Goal: Transaction & Acquisition: Book appointment/travel/reservation

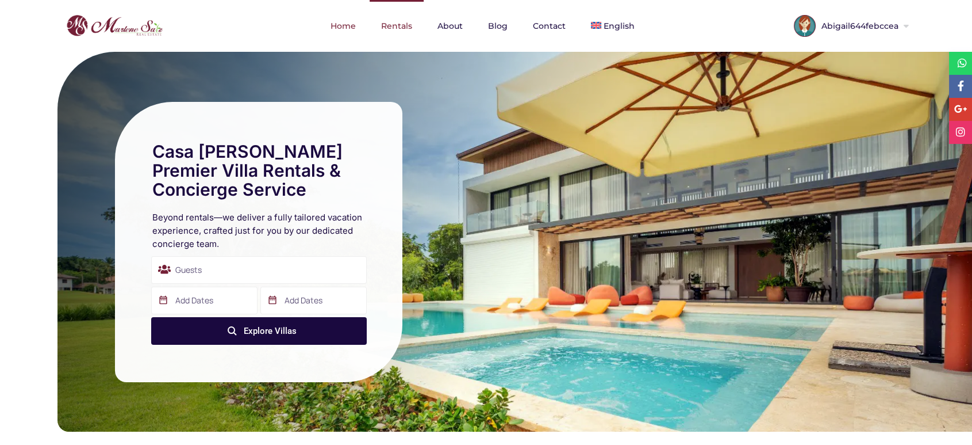
click at [395, 24] on link "Rentals" at bounding box center [397, 26] width 54 height 52
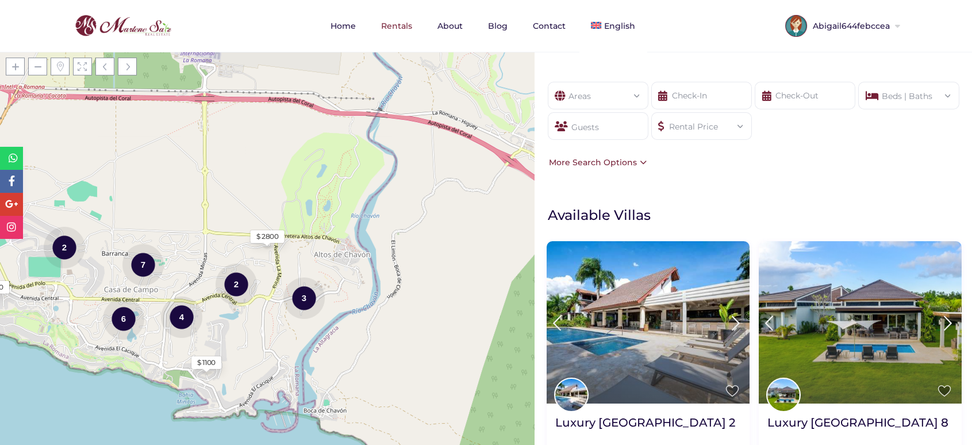
click at [593, 95] on div "Areas" at bounding box center [598, 92] width 82 height 20
click at [638, 82] on div "Areas" at bounding box center [598, 92] width 82 height 20
click at [639, 90] on div "Areas All Areas [GEOGRAPHIC_DATA] (26) - [GEOGRAPHIC_DATA] (1) - [GEOGRAPHIC_DA…" at bounding box center [598, 96] width 101 height 28
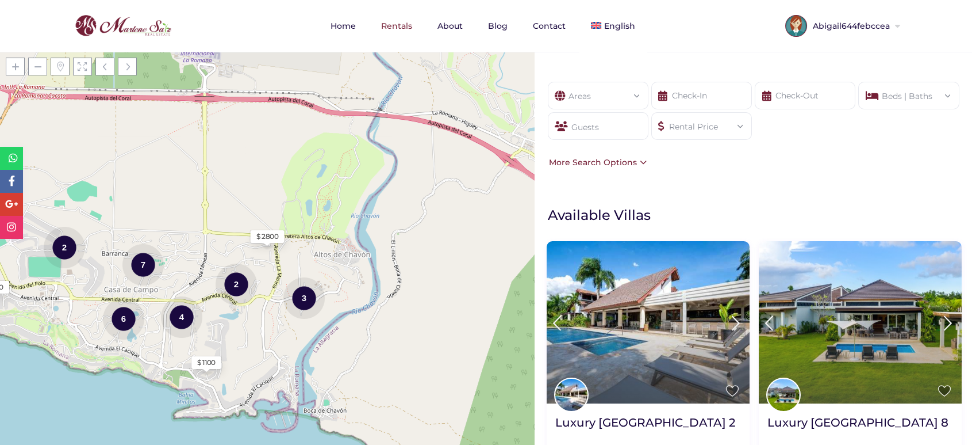
click at [639, 90] on div "Areas All Areas [GEOGRAPHIC_DATA] (26) - [GEOGRAPHIC_DATA] (1) - [GEOGRAPHIC_DA…" at bounding box center [598, 96] width 101 height 28
click at [672, 59] on div "Show filters Areas All Areas [GEOGRAPHIC_DATA] (26) - [GEOGRAPHIC_DATA] (1) - […" at bounding box center [754, 58] width 438 height 13
click at [895, 93] on div "Beds | Baths" at bounding box center [909, 92] width 82 height 20
click at [736, 128] on div "Rental Price" at bounding box center [702, 123] width 82 height 20
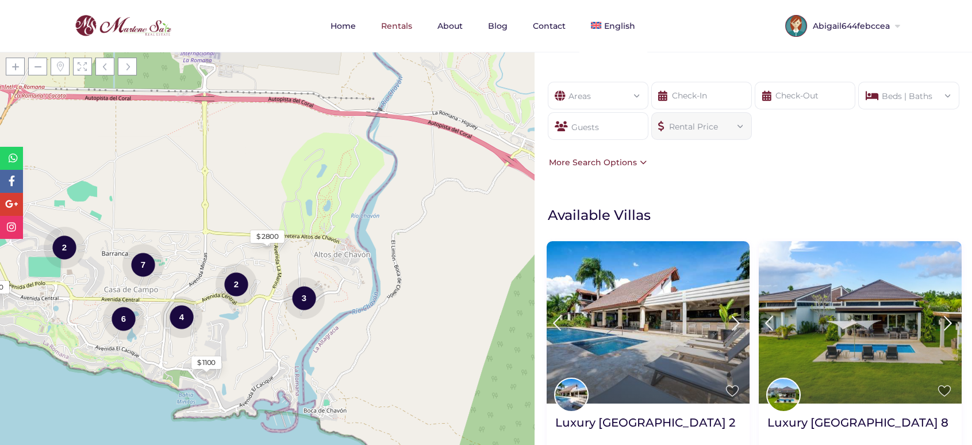
click at [613, 98] on div "Areas" at bounding box center [598, 92] width 82 height 20
click at [696, 56] on div "Show filters Areas All Areas [GEOGRAPHIC_DATA] (26) - [GEOGRAPHIC_DATA] (1) - […" at bounding box center [754, 58] width 438 height 13
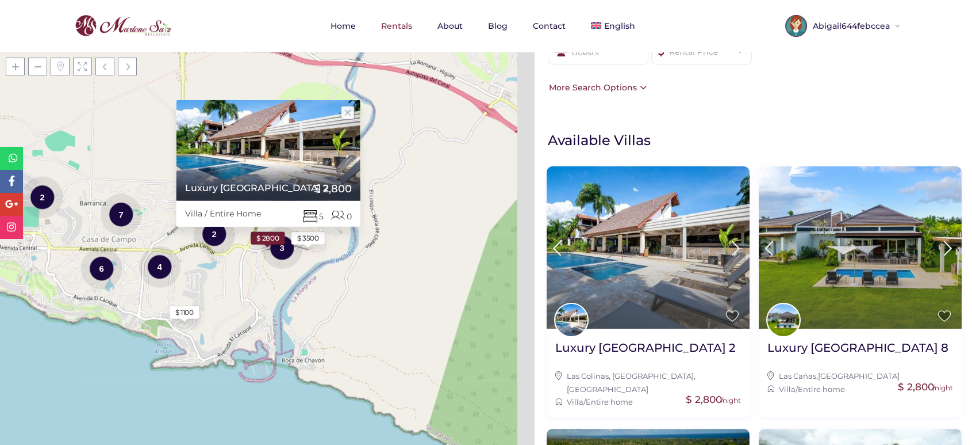
scroll to position [81, 0]
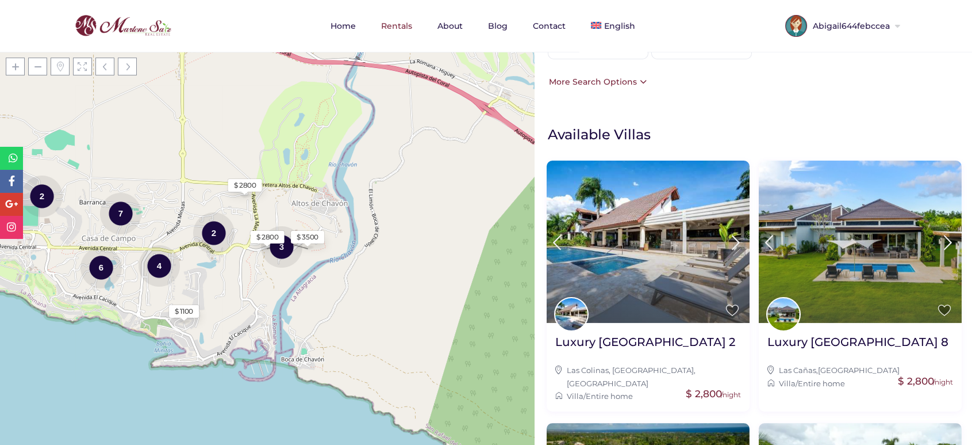
click at [633, 75] on div "More Search Options" at bounding box center [596, 81] width 101 height 13
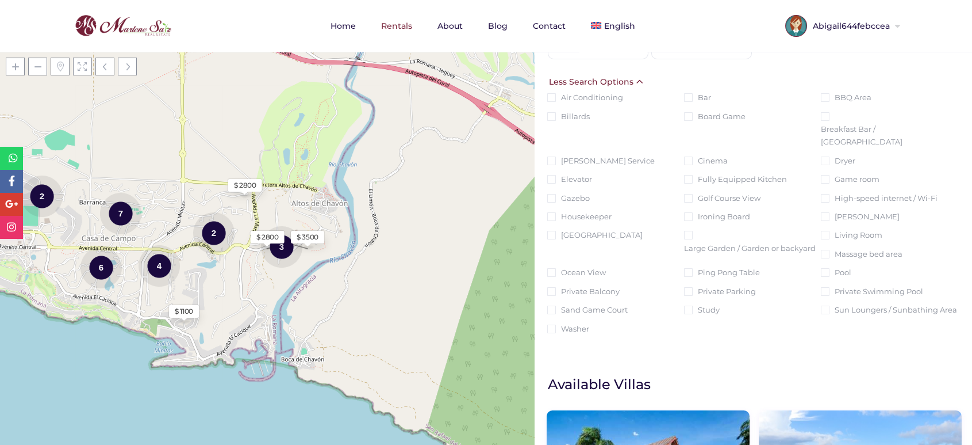
click at [633, 76] on div "Less Search Options" at bounding box center [596, 81] width 100 height 13
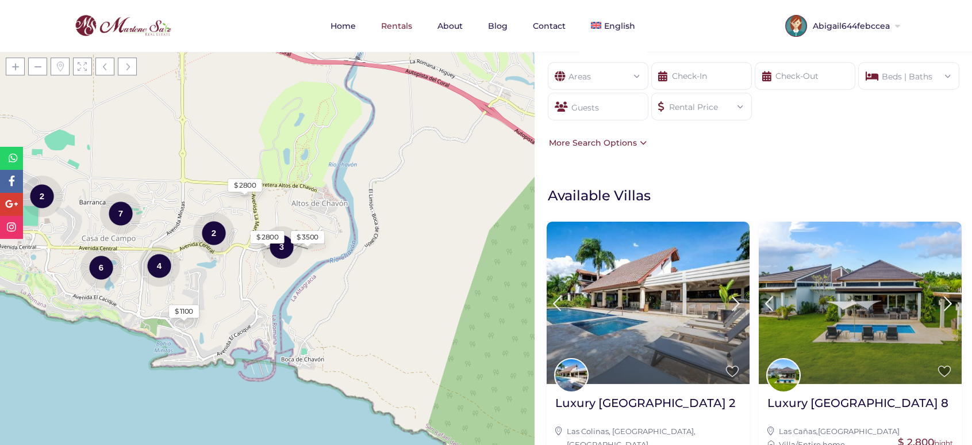
scroll to position [0, 0]
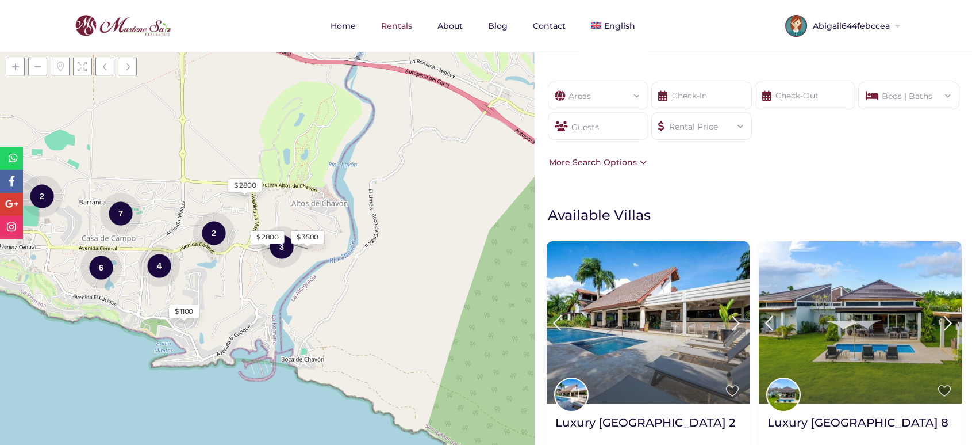
click at [635, 116] on div "Guests" at bounding box center [598, 126] width 101 height 28
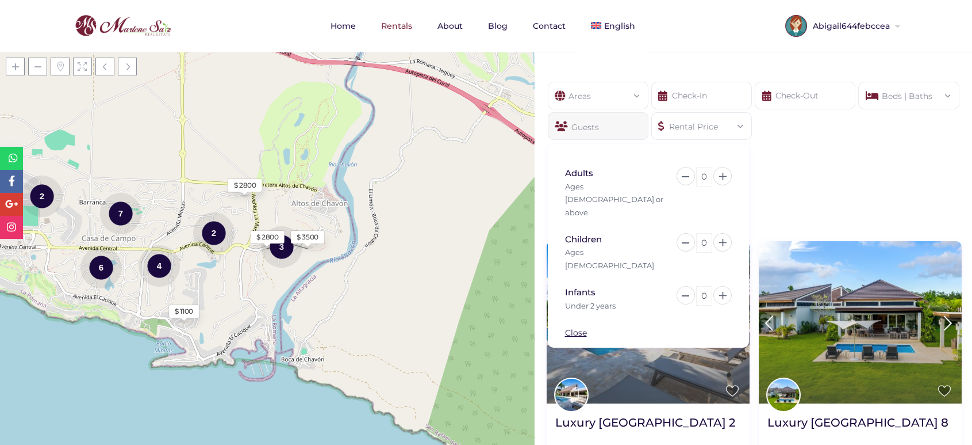
click at [627, 97] on div "Areas" at bounding box center [598, 92] width 82 height 20
click at [690, 125] on div "Rental Price" at bounding box center [702, 123] width 82 height 20
click at [696, 118] on div "Rental Price" at bounding box center [702, 123] width 82 height 20
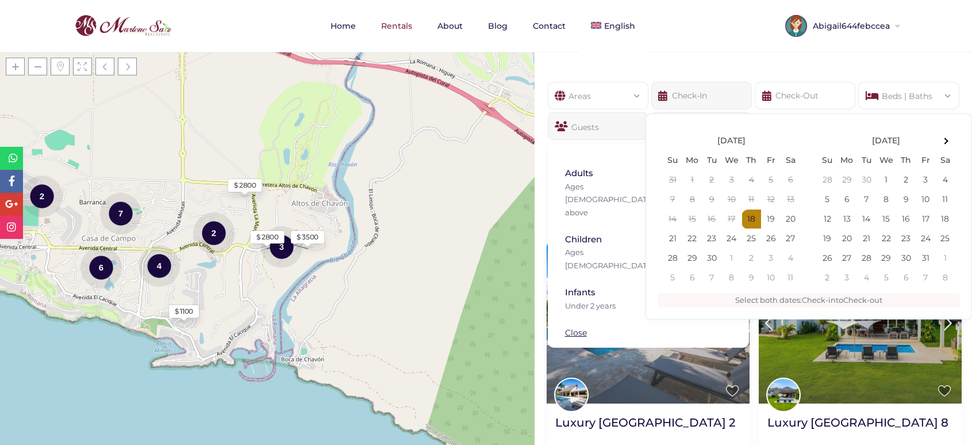
click at [696, 89] on input "text" at bounding box center [702, 96] width 101 height 28
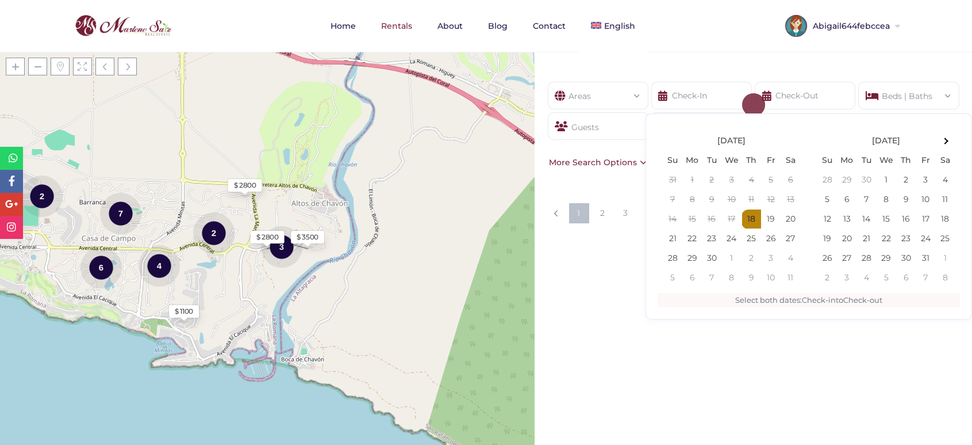
click at [619, 102] on div "Areas" at bounding box center [598, 92] width 82 height 20
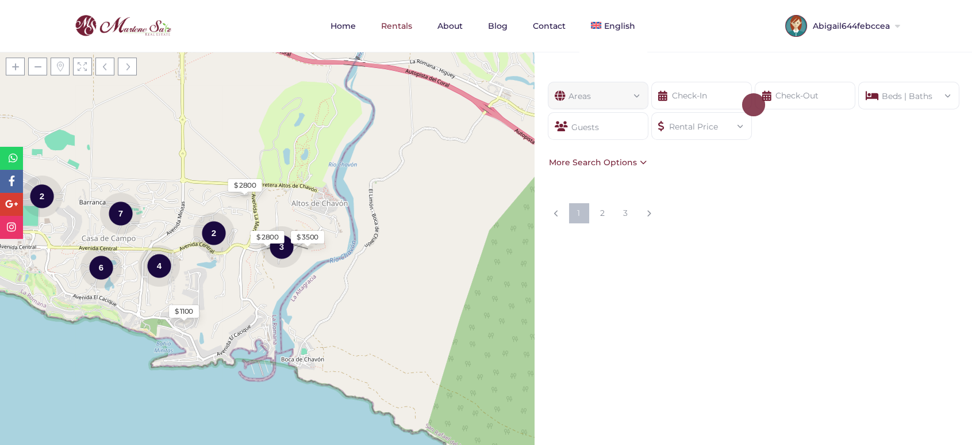
click at [619, 95] on div "Areas" at bounding box center [598, 92] width 82 height 20
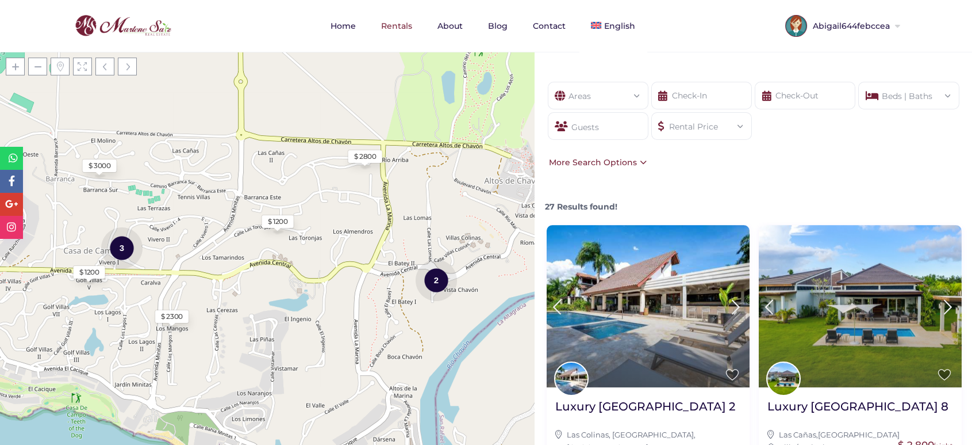
click at [915, 87] on div "Beds | Baths" at bounding box center [909, 92] width 82 height 20
click at [594, 135] on div "Guests" at bounding box center [598, 126] width 101 height 28
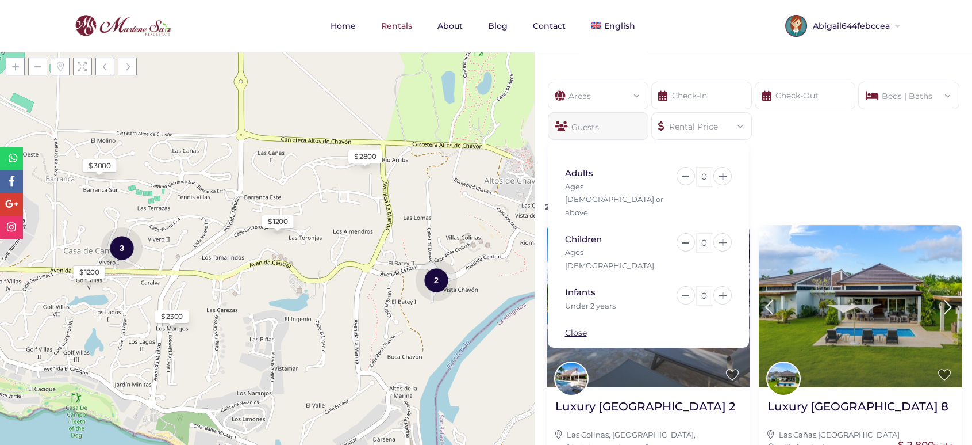
click at [691, 116] on div "Rental Price" at bounding box center [702, 123] width 82 height 20
click at [692, 93] on input "text" at bounding box center [702, 96] width 101 height 28
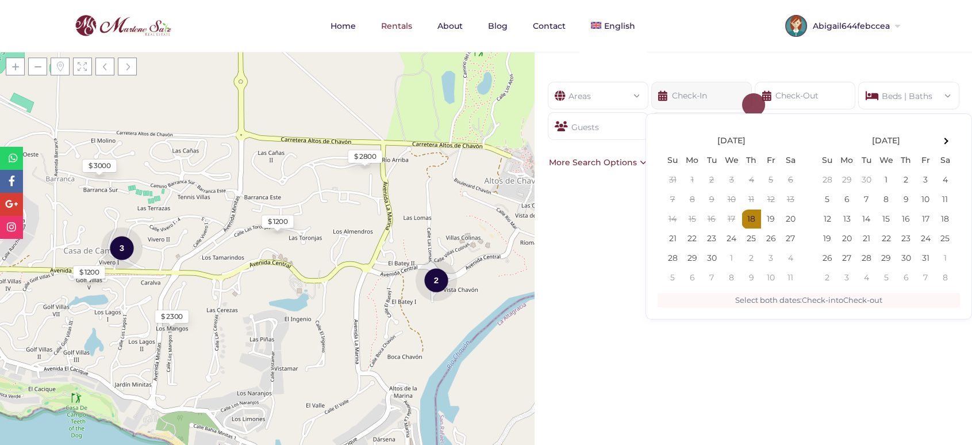
click at [714, 92] on input "text" at bounding box center [702, 96] width 101 height 28
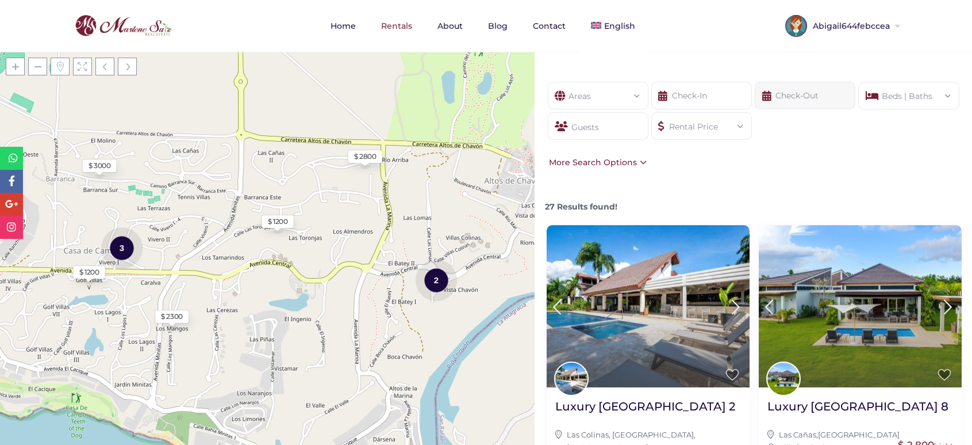
click at [801, 93] on input "text" at bounding box center [805, 96] width 101 height 28
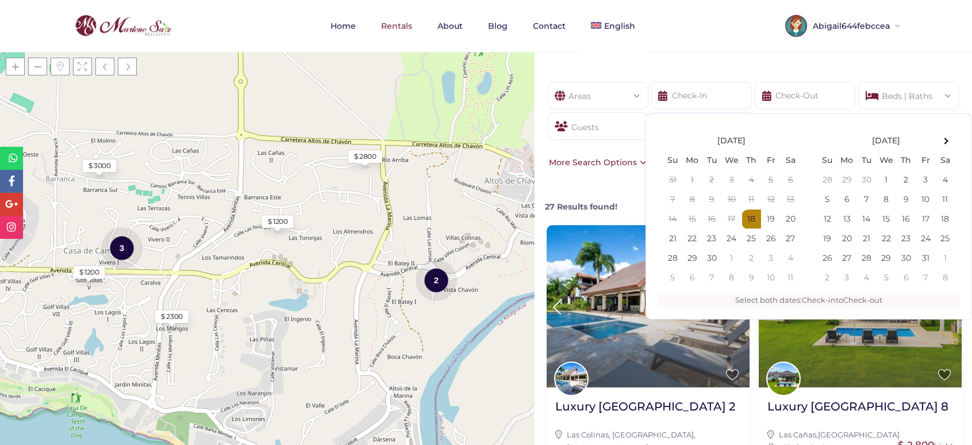
click at [609, 98] on div "Areas" at bounding box center [598, 92] width 82 height 20
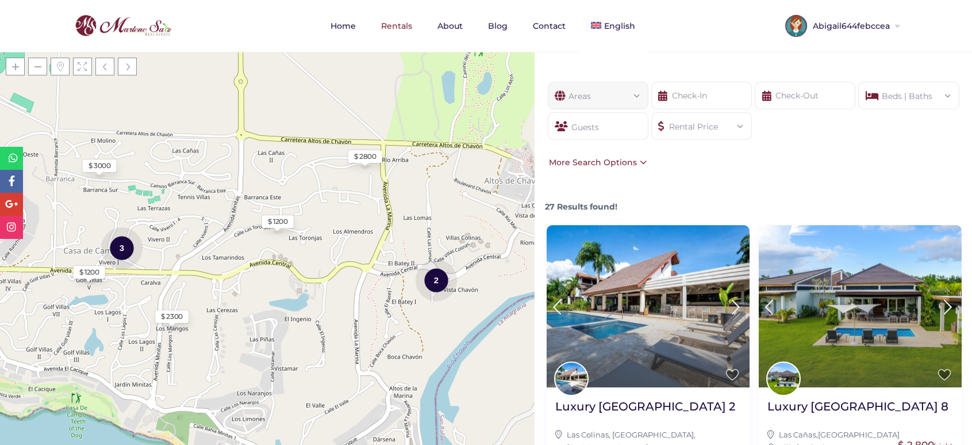
click at [910, 94] on div "Beds | Baths" at bounding box center [909, 92] width 82 height 20
click at [710, 128] on div "Rental Price" at bounding box center [702, 123] width 82 height 20
click at [588, 97] on div "Areas" at bounding box center [598, 92] width 82 height 20
click at [815, 137] on form "Areas All Areas [GEOGRAPHIC_DATA] (26) - [GEOGRAPHIC_DATA] (1) - [GEOGRAPHIC_DA…" at bounding box center [753, 119] width 415 height 74
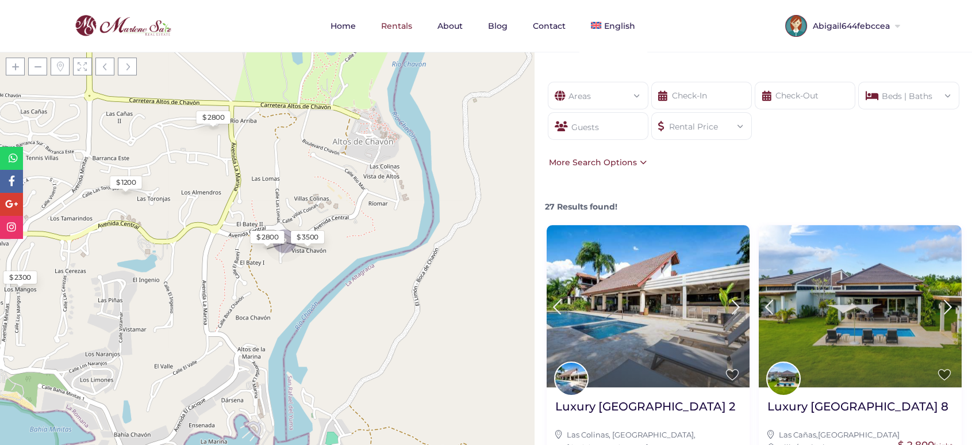
click at [694, 175] on div "Areas All Areas [GEOGRAPHIC_DATA] (26) - [GEOGRAPHIC_DATA] (1) - [GEOGRAPHIC_DA…" at bounding box center [754, 124] width 438 height 121
click at [790, 165] on div "Areas All Areas [GEOGRAPHIC_DATA] (26) - [GEOGRAPHIC_DATA] (1) - [GEOGRAPHIC_DA…" at bounding box center [754, 124] width 438 height 121
click at [619, 92] on div "Areas" at bounding box center [598, 92] width 82 height 20
click at [743, 125] on span at bounding box center [743, 125] width 0 height 0
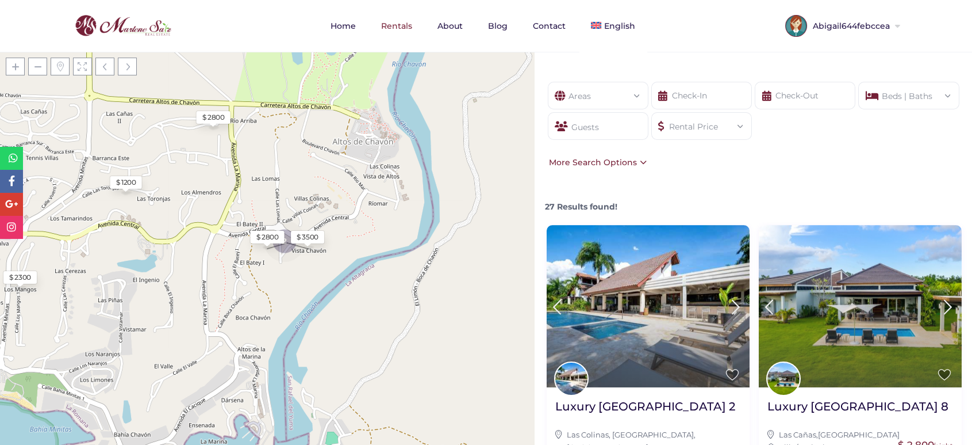
click at [729, 137] on div "Rental Price Price selector $ 0 $ 5,000 Price range: $ 0 to $ 5,000 Reset Done" at bounding box center [702, 126] width 101 height 28
click at [690, 144] on form "Areas All Areas [GEOGRAPHIC_DATA] (26) - [GEOGRAPHIC_DATA] (1) - [GEOGRAPHIC_DA…" at bounding box center [753, 119] width 415 height 74
click at [686, 128] on div "Rental Price" at bounding box center [702, 123] width 82 height 20
click at [604, 97] on div "Areas" at bounding box center [598, 92] width 82 height 20
